Goal: Find specific page/section: Find specific page/section

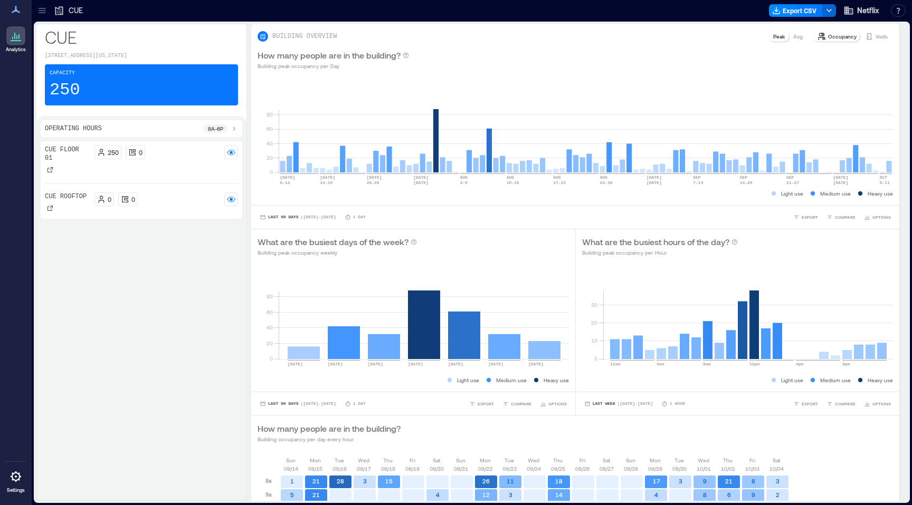
click at [42, 8] on icon at bounding box center [42, 10] width 11 height 11
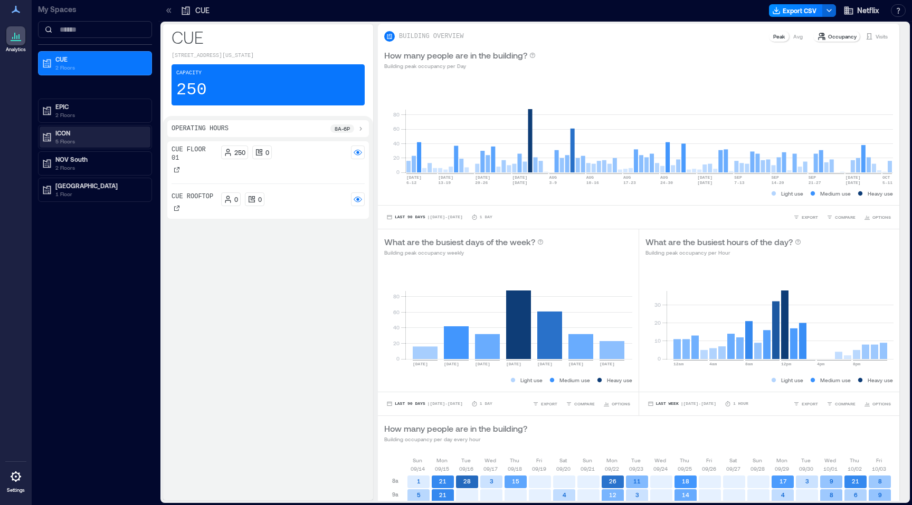
click at [85, 142] on p "5 Floors" at bounding box center [99, 141] width 89 height 8
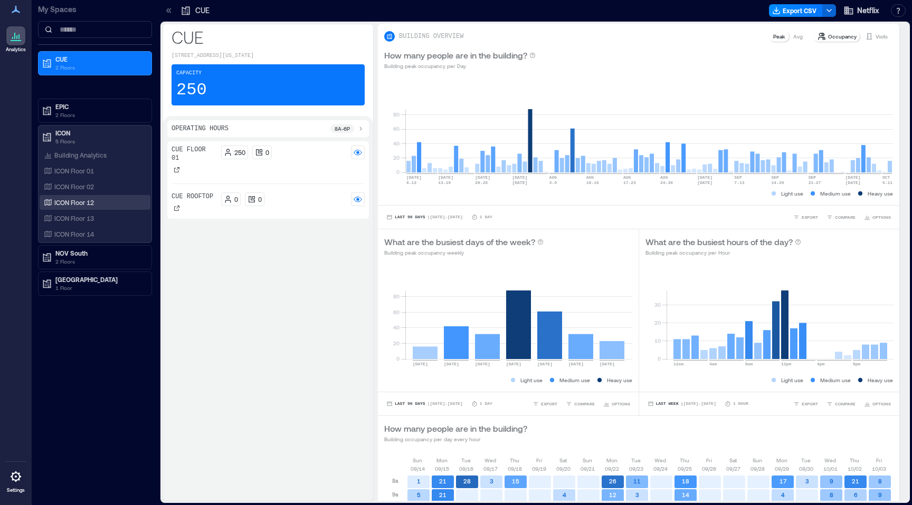
click at [107, 205] on div "ICON Floor 12" at bounding box center [93, 202] width 102 height 11
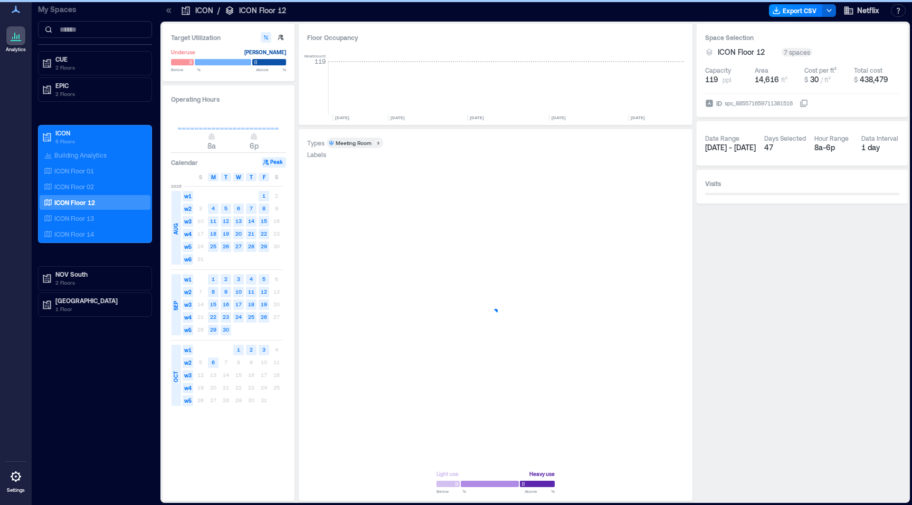
scroll to position [0, 4059]
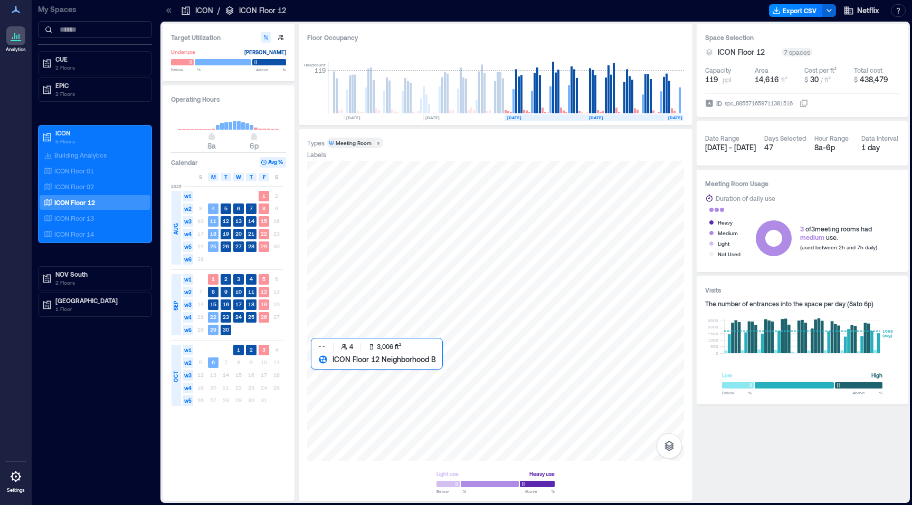
click at [418, 410] on div at bounding box center [495, 311] width 377 height 300
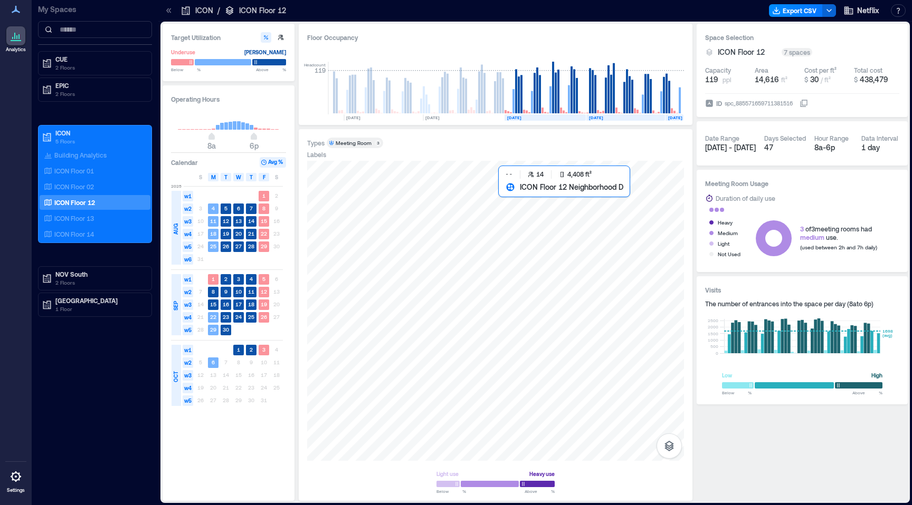
click at [521, 243] on div at bounding box center [495, 311] width 377 height 300
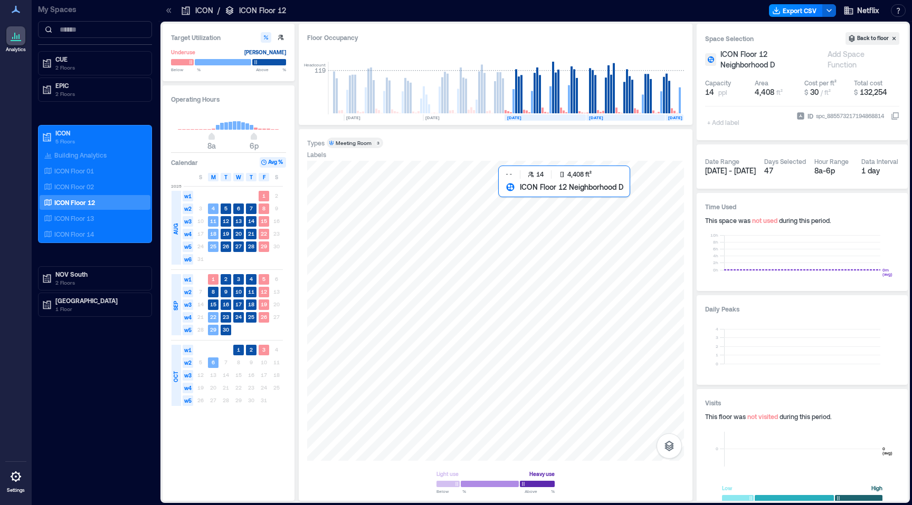
click at [646, 237] on div at bounding box center [495, 311] width 377 height 300
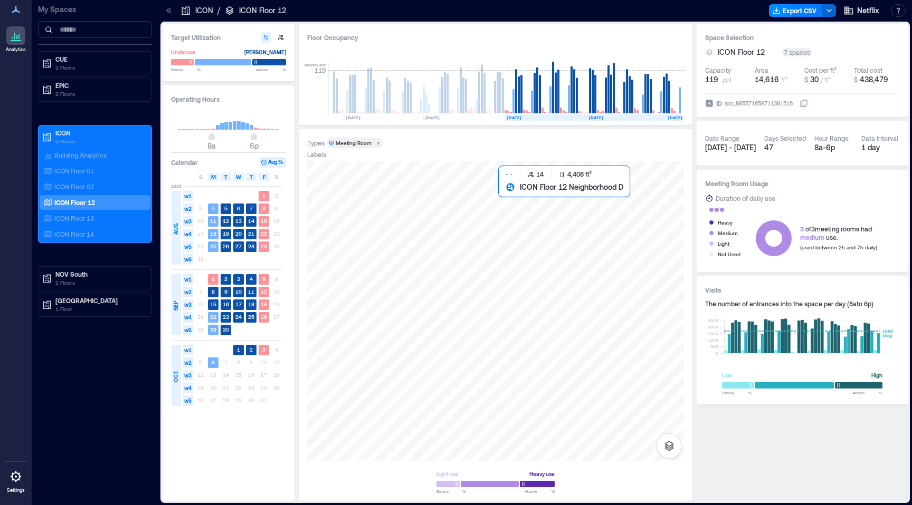
click at [516, 243] on div at bounding box center [495, 311] width 377 height 300
click at [120, 167] on div "ICON Floor 01" at bounding box center [93, 171] width 102 height 11
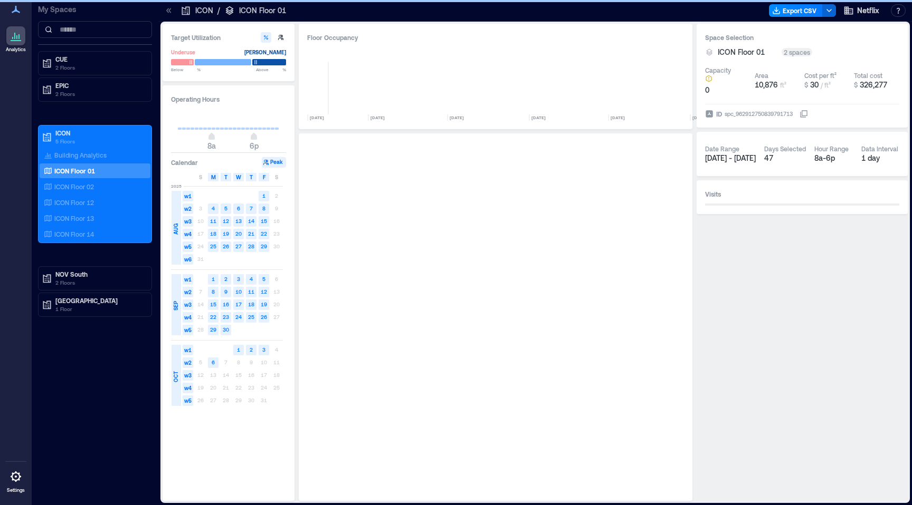
scroll to position [0, 4064]
